Goal: Obtain resource: Download file/media

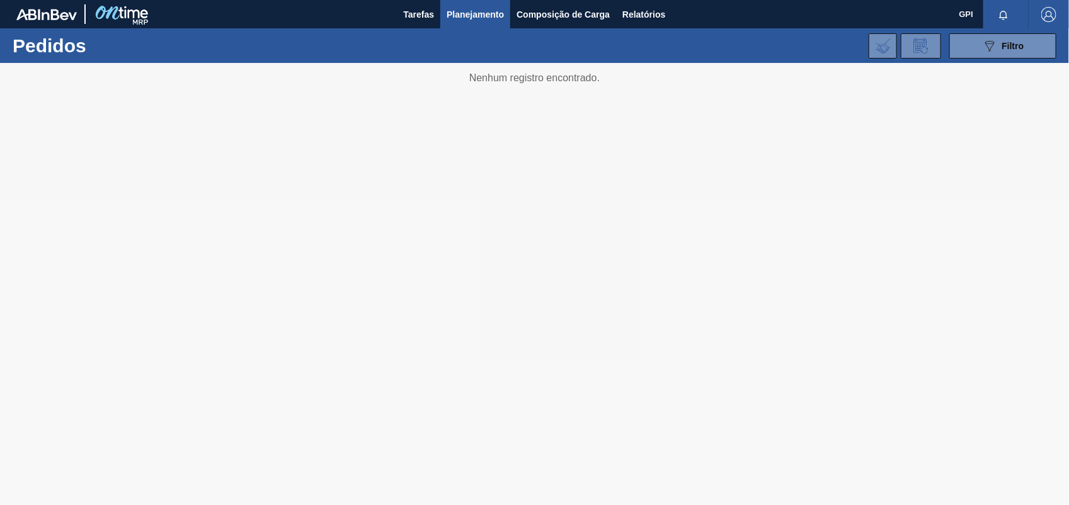
click at [676, 16] on div "Tarefas Planejamento Composição de Carga Relatórios" at bounding box center [534, 14] width 1069 height 28
click at [657, 16] on span "Relatórios" at bounding box center [644, 14] width 43 height 15
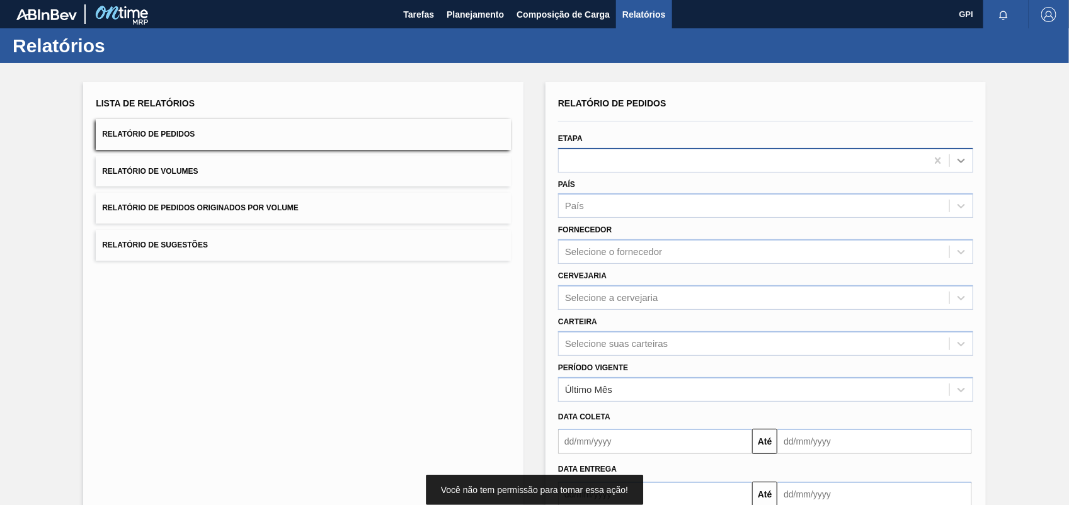
click at [956, 161] on icon at bounding box center [961, 160] width 13 height 13
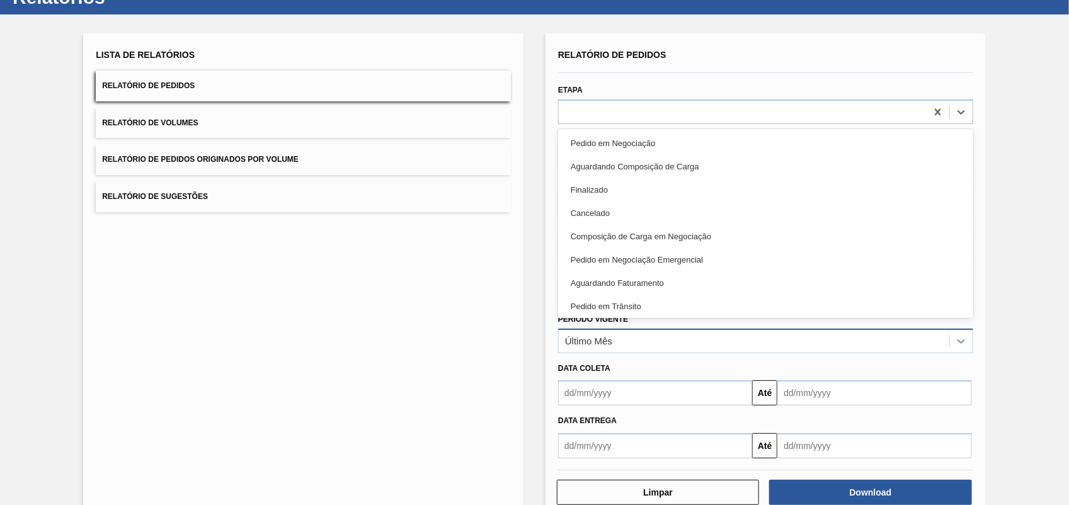
scroll to position [76, 0]
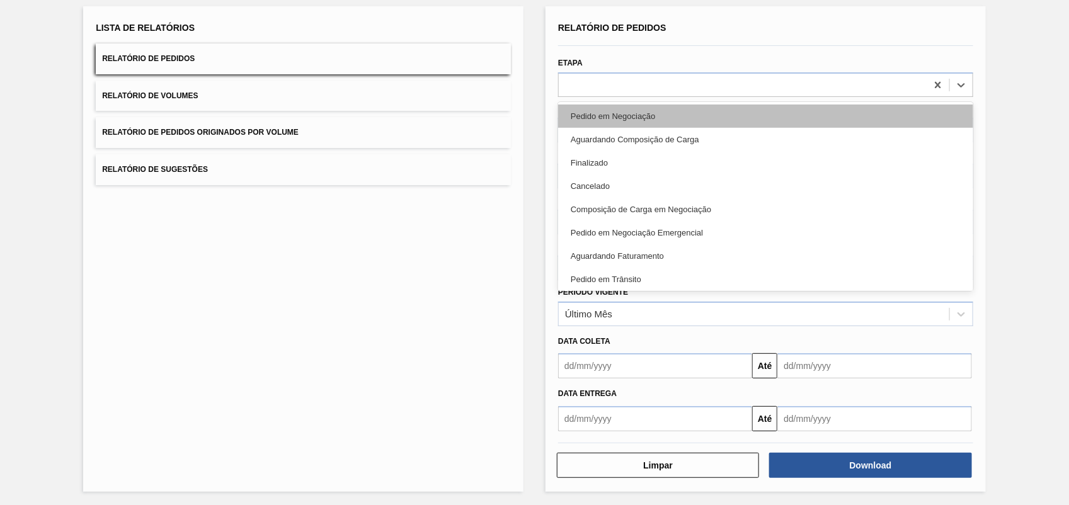
click at [593, 113] on div "Pedido em Negociação" at bounding box center [765, 116] width 415 height 23
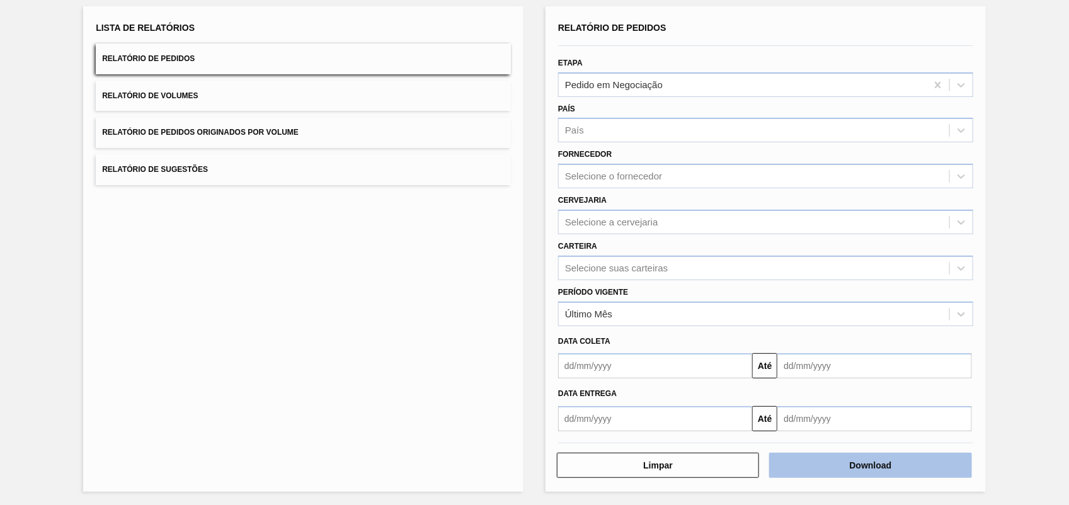
click at [865, 454] on button "Download" at bounding box center [870, 465] width 202 height 25
